Goal: Information Seeking & Learning: Learn about a topic

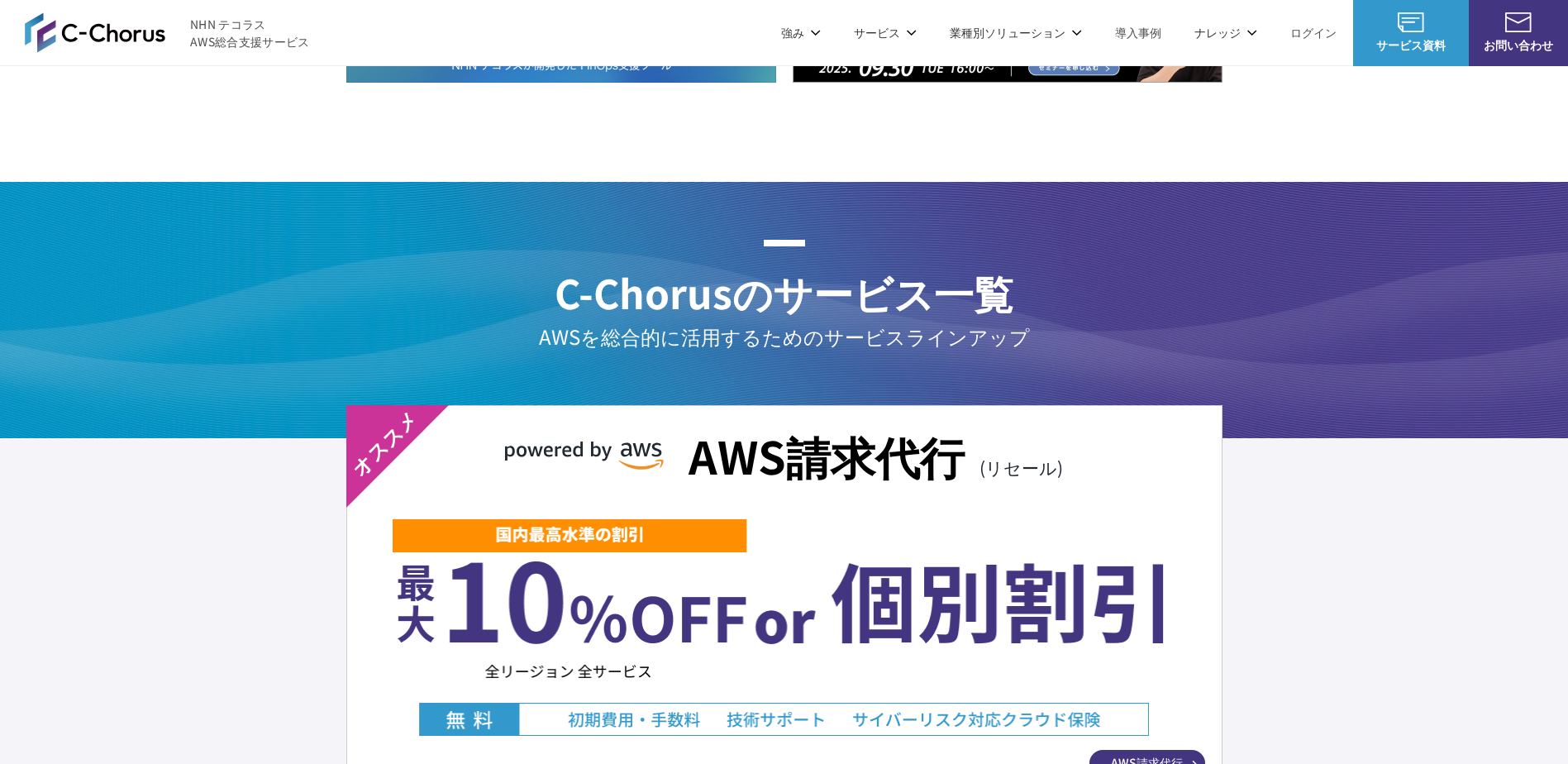
scroll to position [2893, 0]
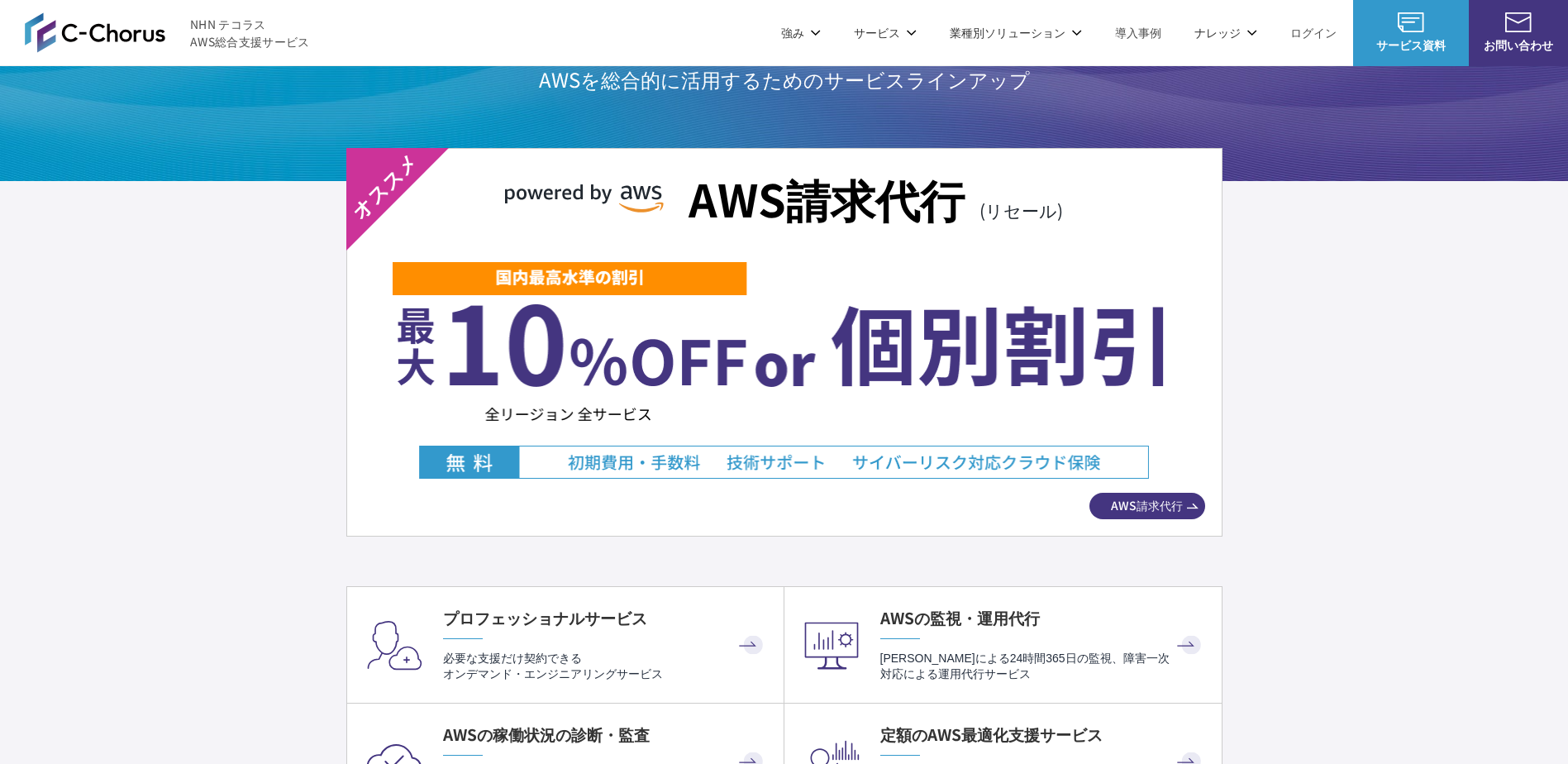
click at [895, 243] on div "AWS請求代行 (リセール) AWS請求代行" at bounding box center [785, 342] width 877 height 389
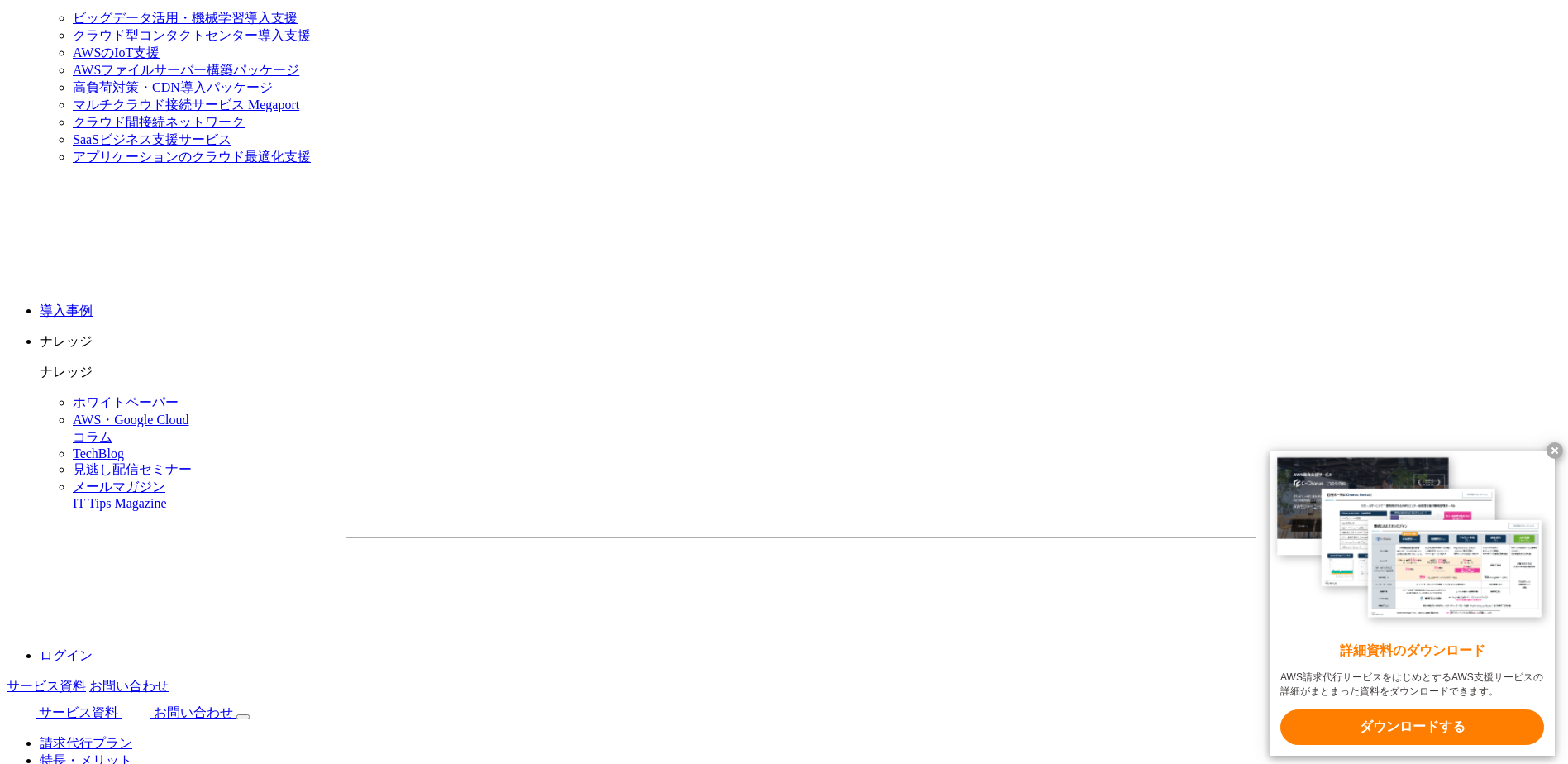
scroll to position [2149, 0]
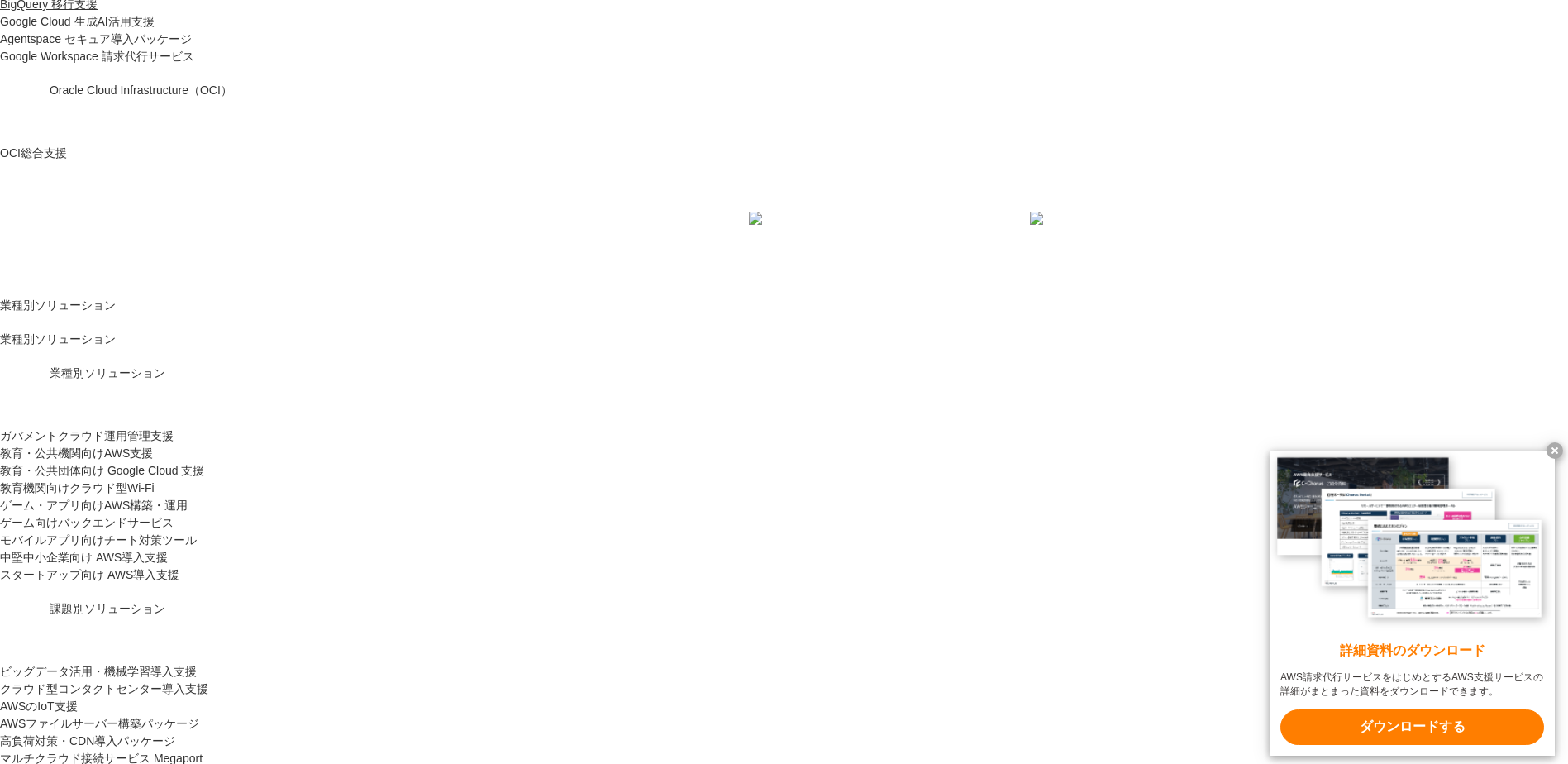
scroll to position [1819, 0]
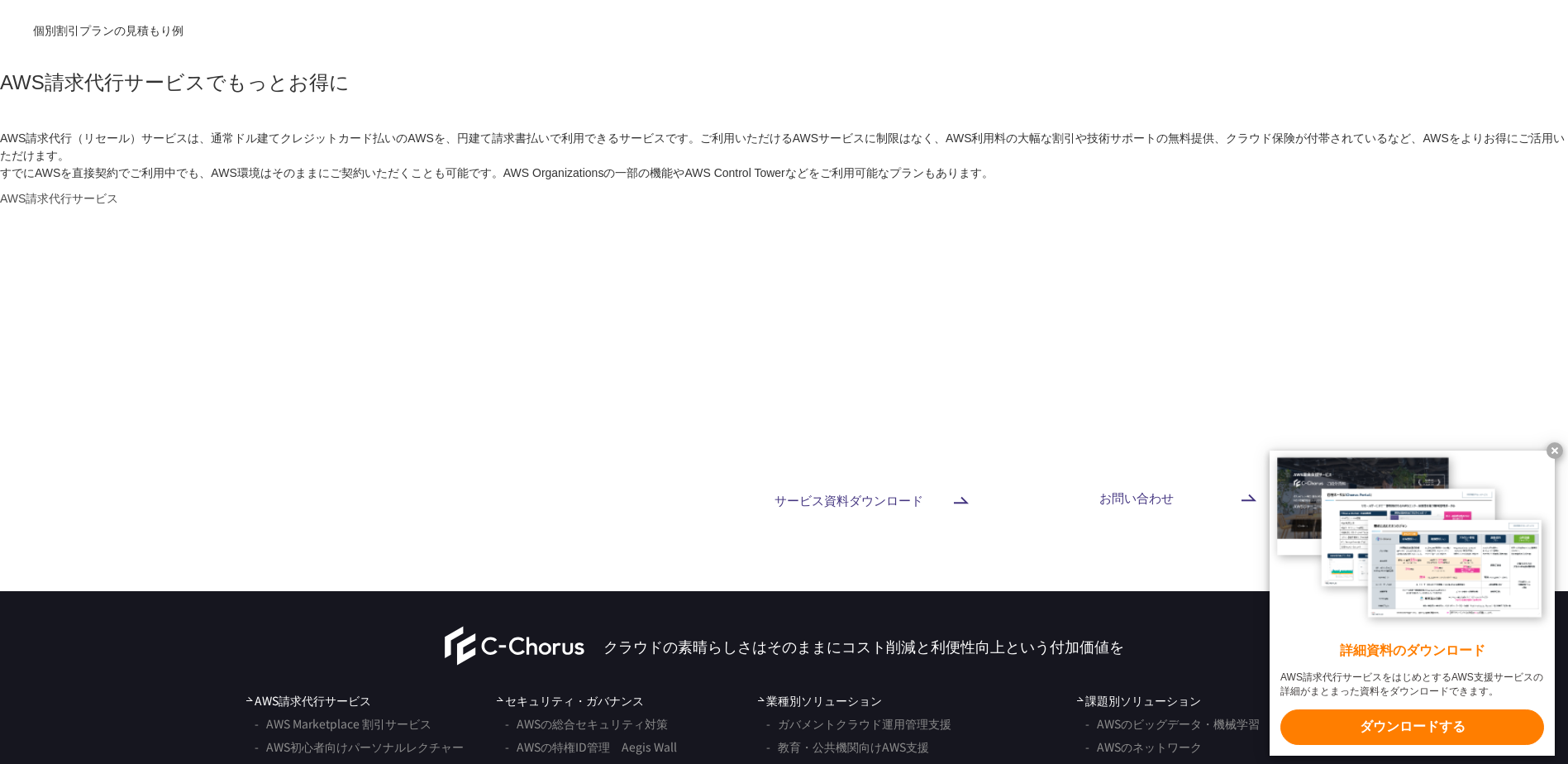
click at [1549, 450] on x-t at bounding box center [1555, 450] width 16 height 16
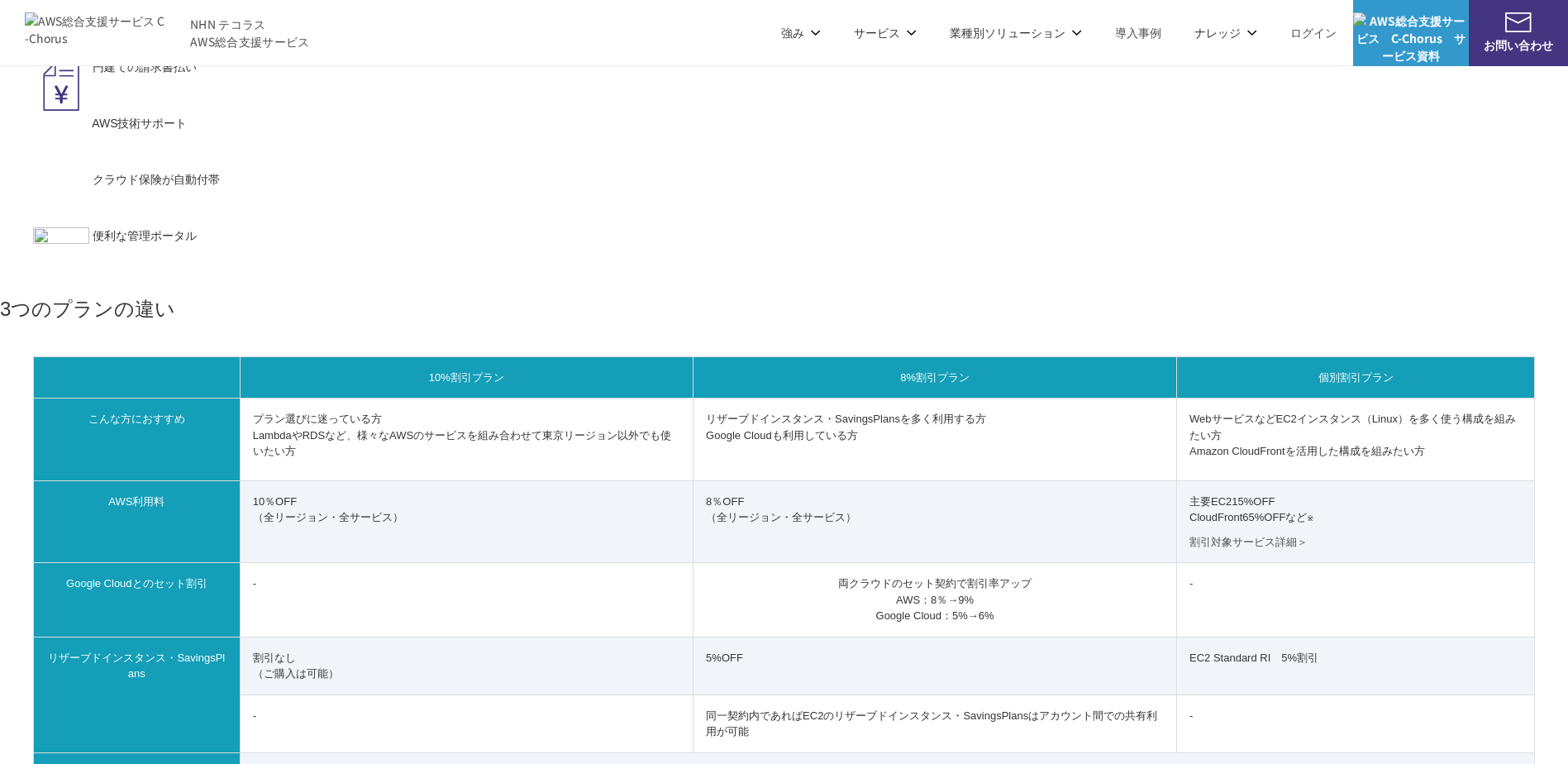
scroll to position [0, 0]
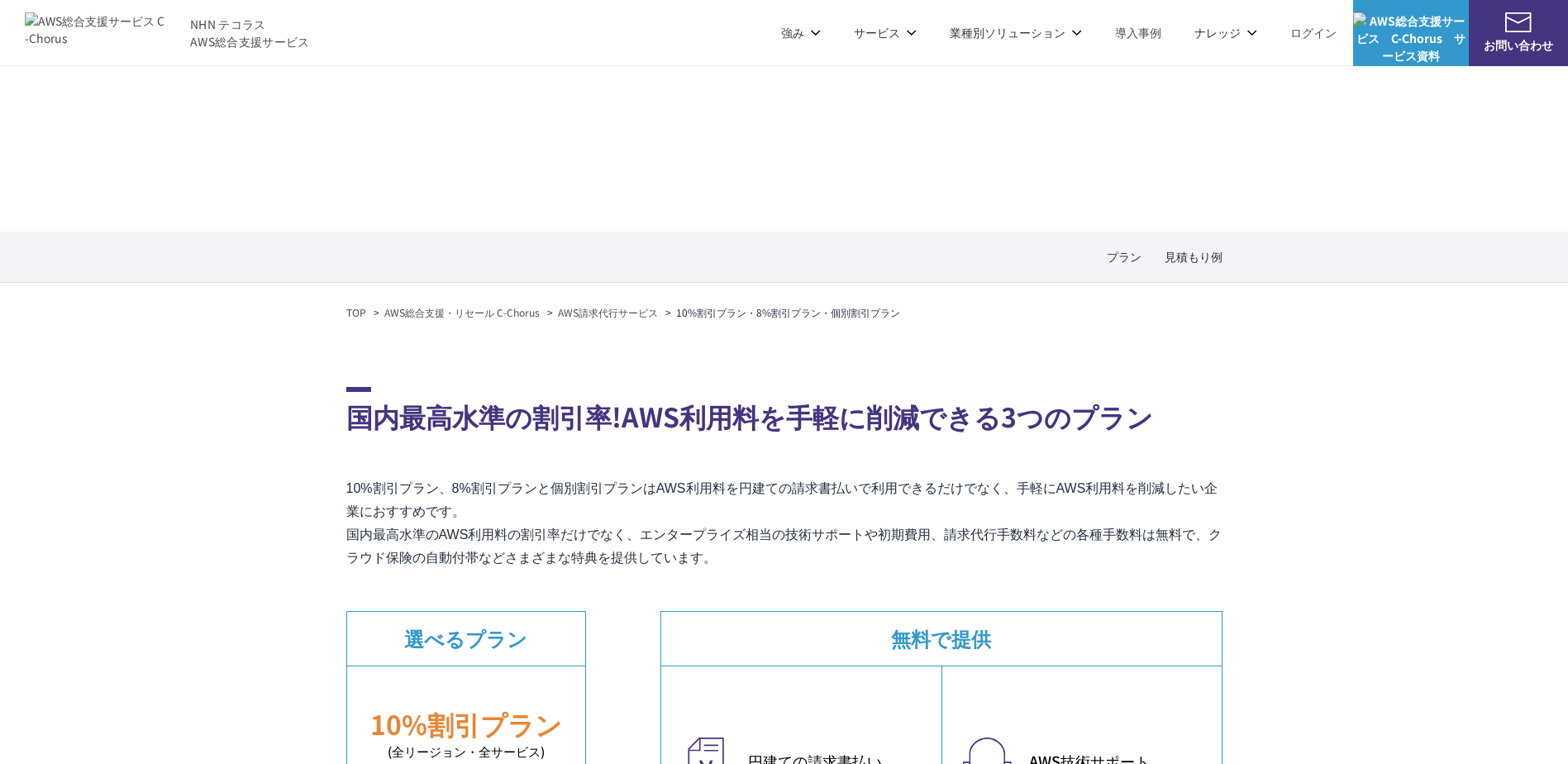
click at [619, 165] on link "AWSの監視・運用代行" at bounding box center [625, 165] width 117 height 16
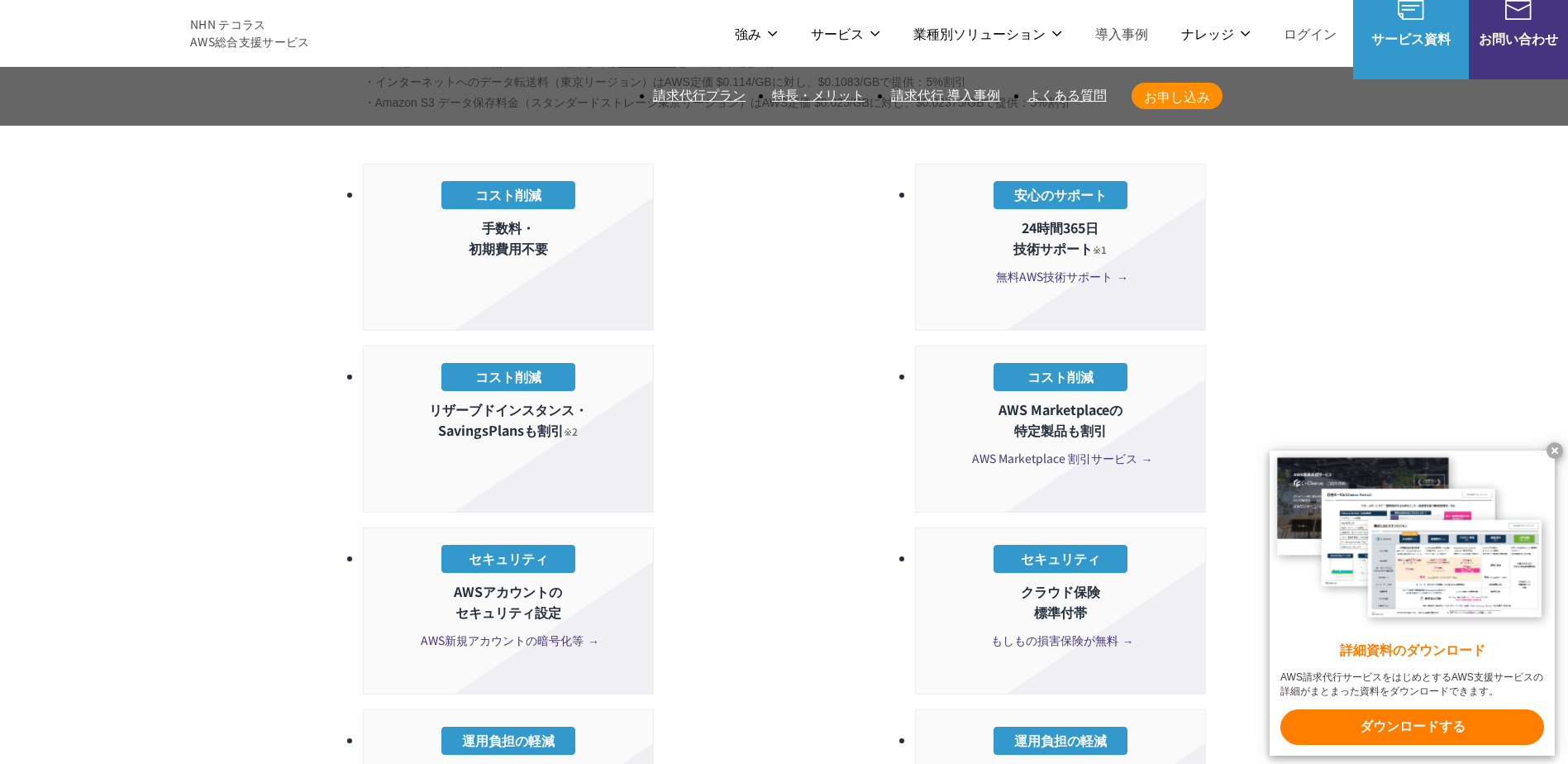
scroll to position [2893, 0]
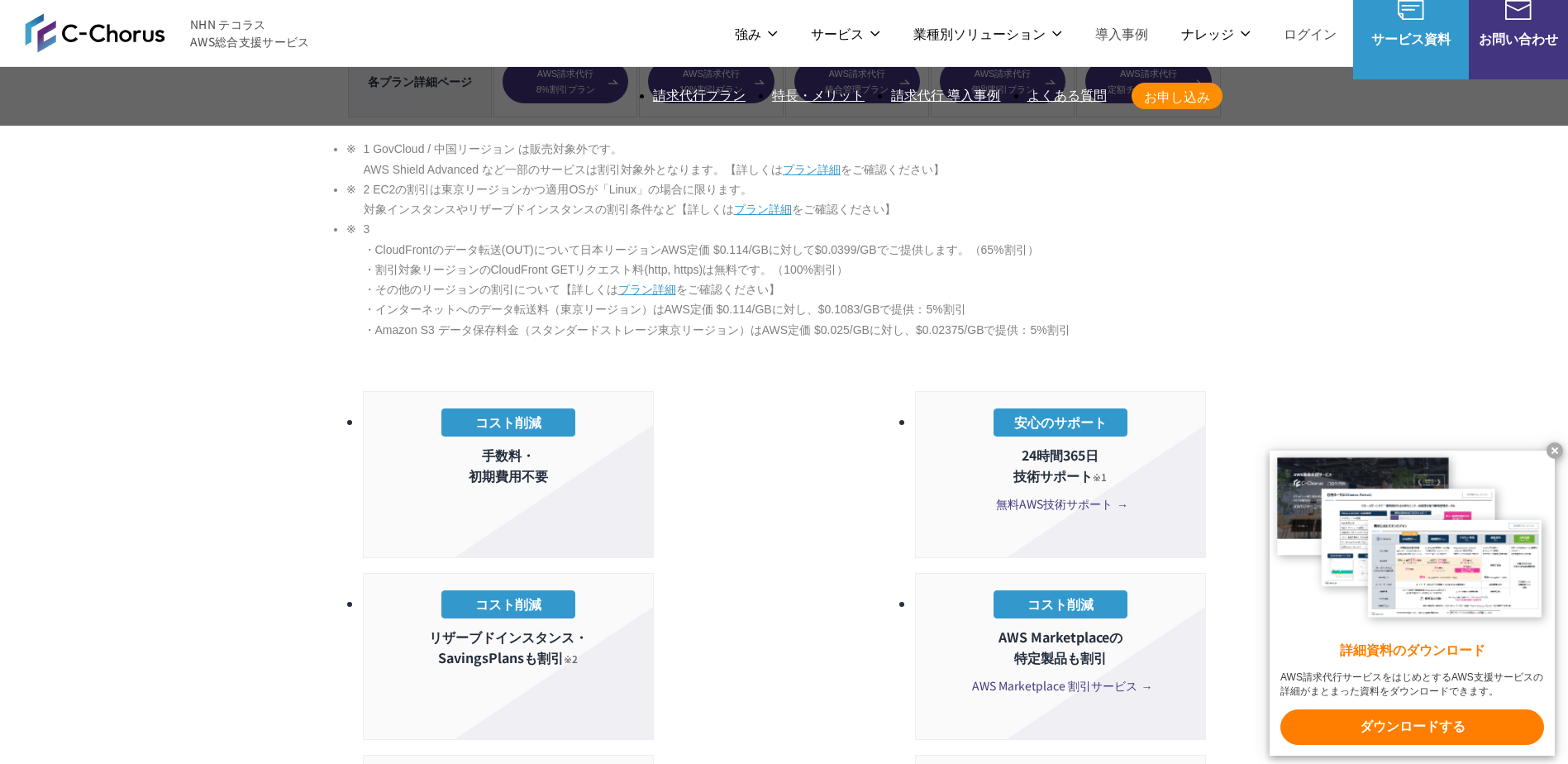
click at [211, 484] on section "AWS請求代行サービスのプラン 多様なニーズに対応したオススメのプラン プラン名 AWS請求代行 8 %割引 プラン AWS請求代行 10 %割引 プラン A…" at bounding box center [784, 566] width 1555 height 3318
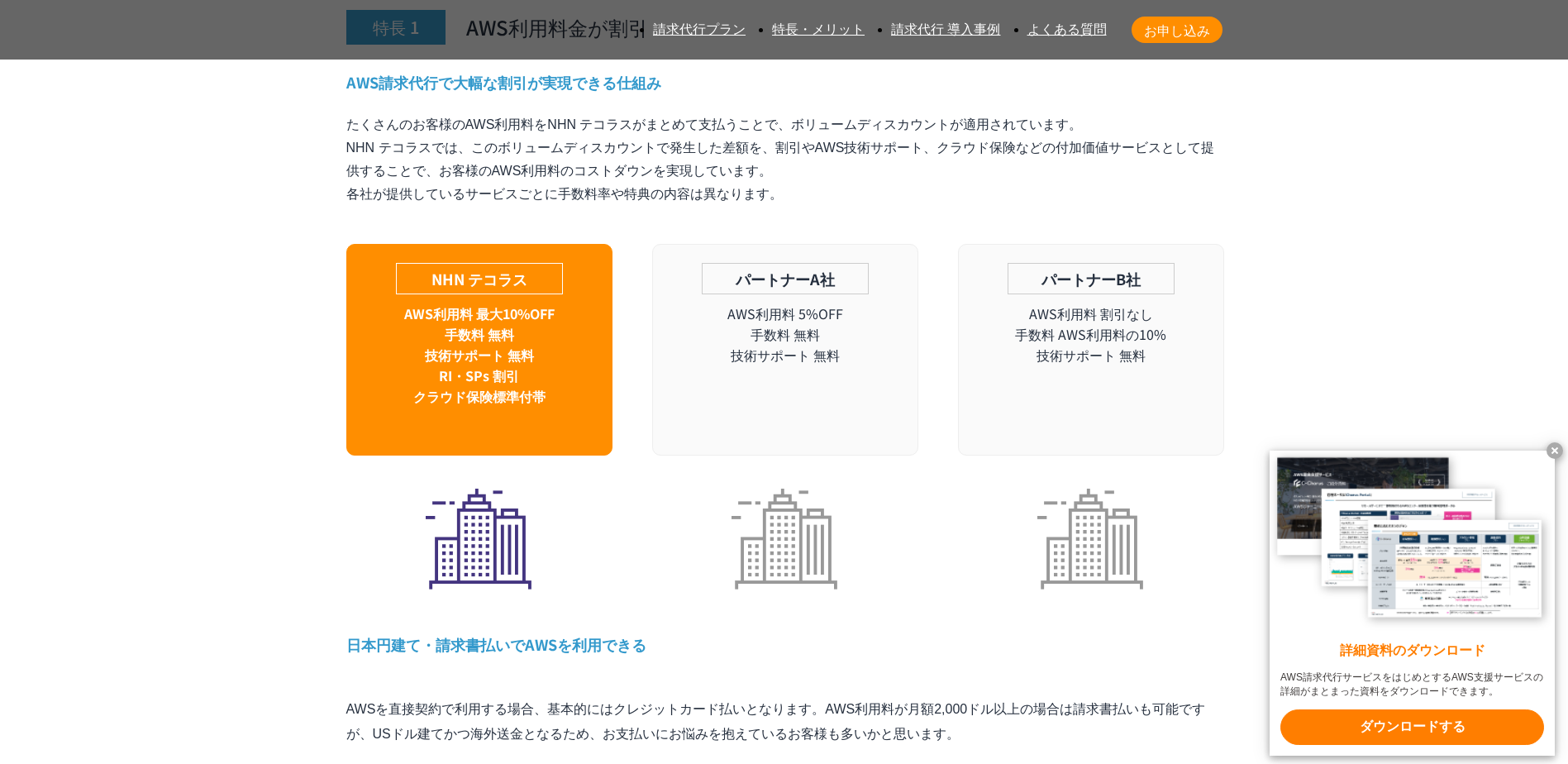
scroll to position [5779, 0]
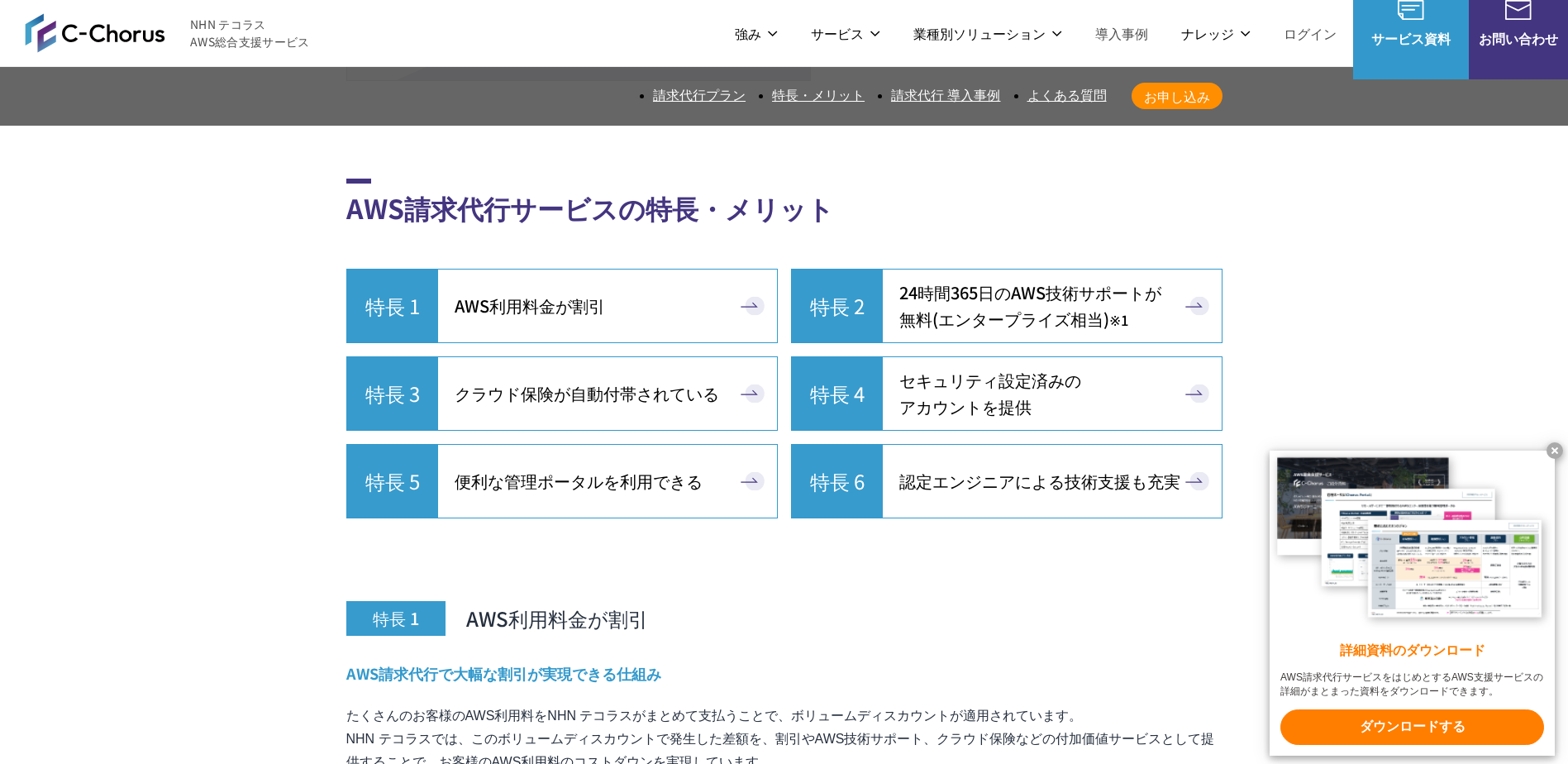
scroll to position [5118, 0]
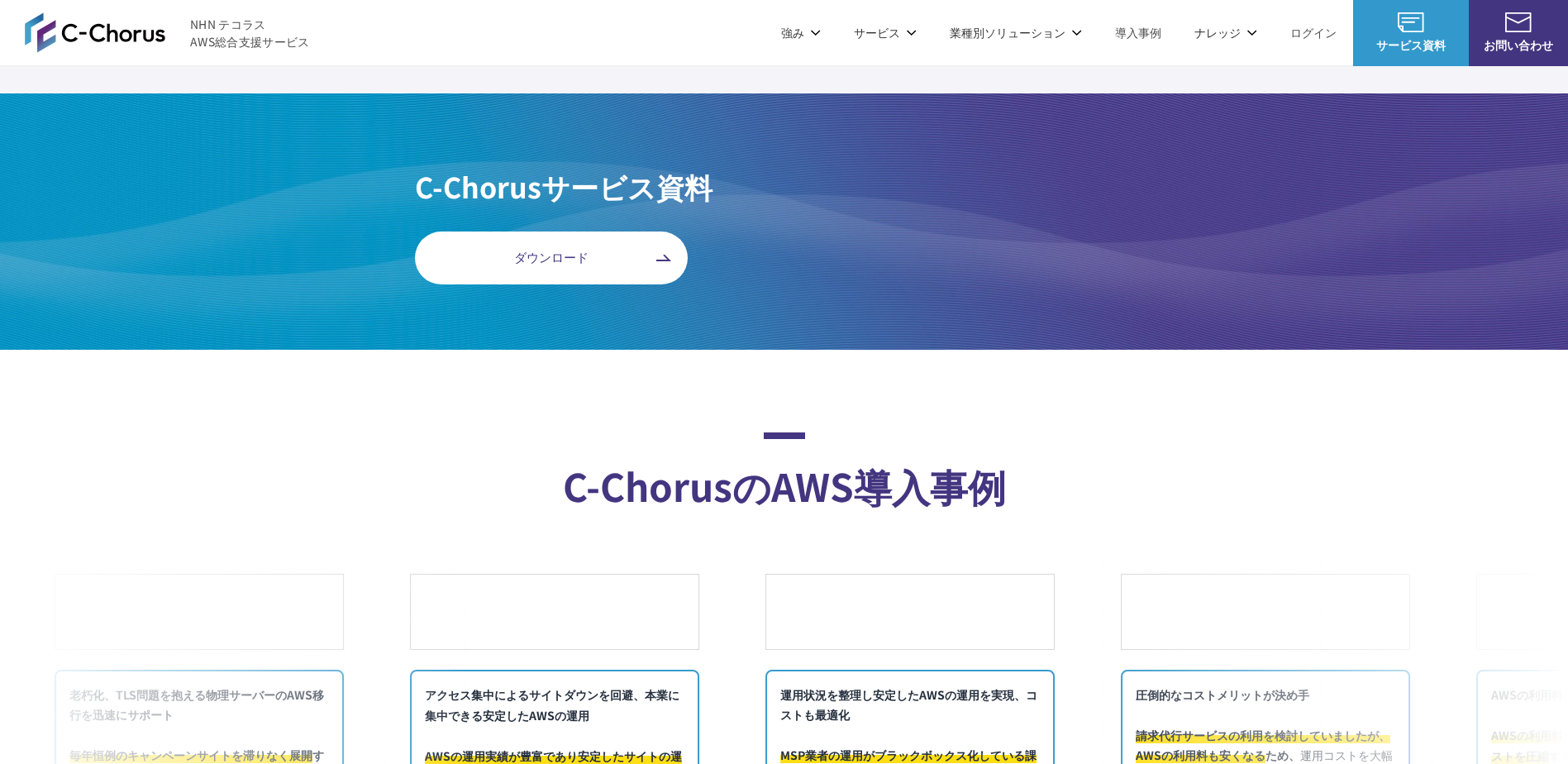
scroll to position [6697, 0]
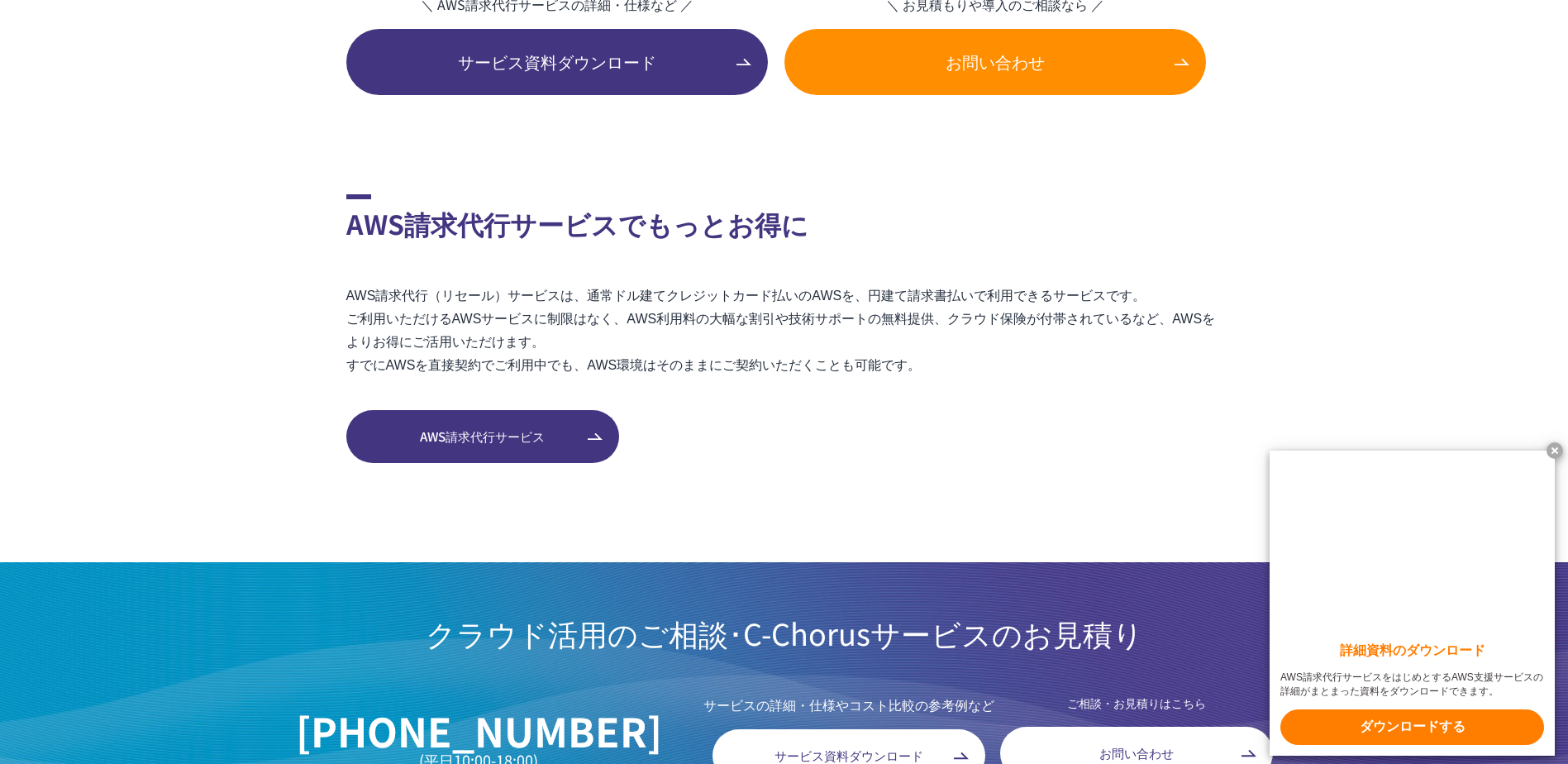
scroll to position [2729, 0]
